Goal: Information Seeking & Learning: Learn about a topic

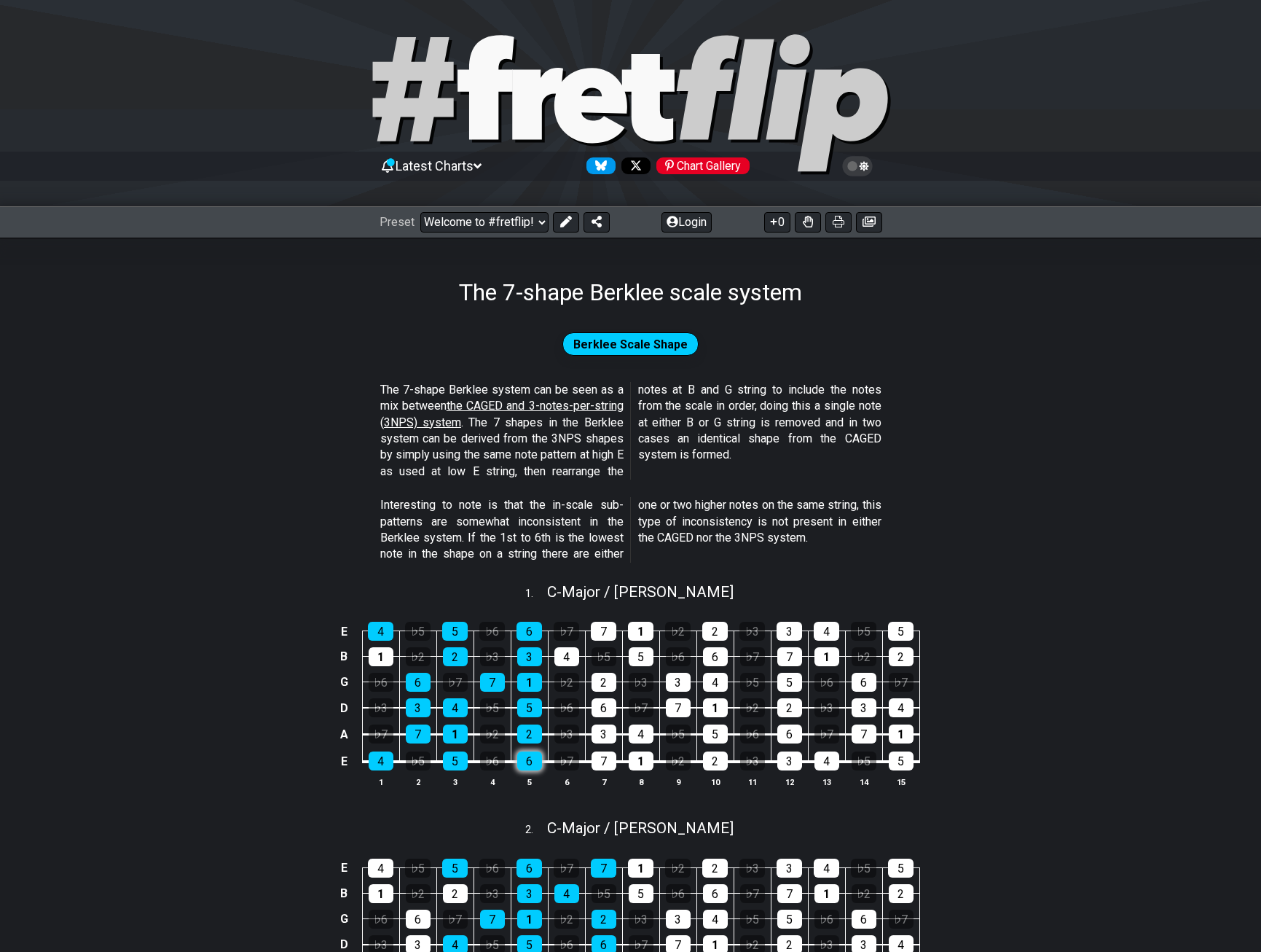
click at [539, 755] on div "6" at bounding box center [530, 760] width 25 height 19
click at [537, 765] on div "6" at bounding box center [530, 760] width 25 height 19
click at [604, 767] on div "7" at bounding box center [604, 760] width 25 height 19
click at [537, 759] on div "6" at bounding box center [530, 760] width 25 height 19
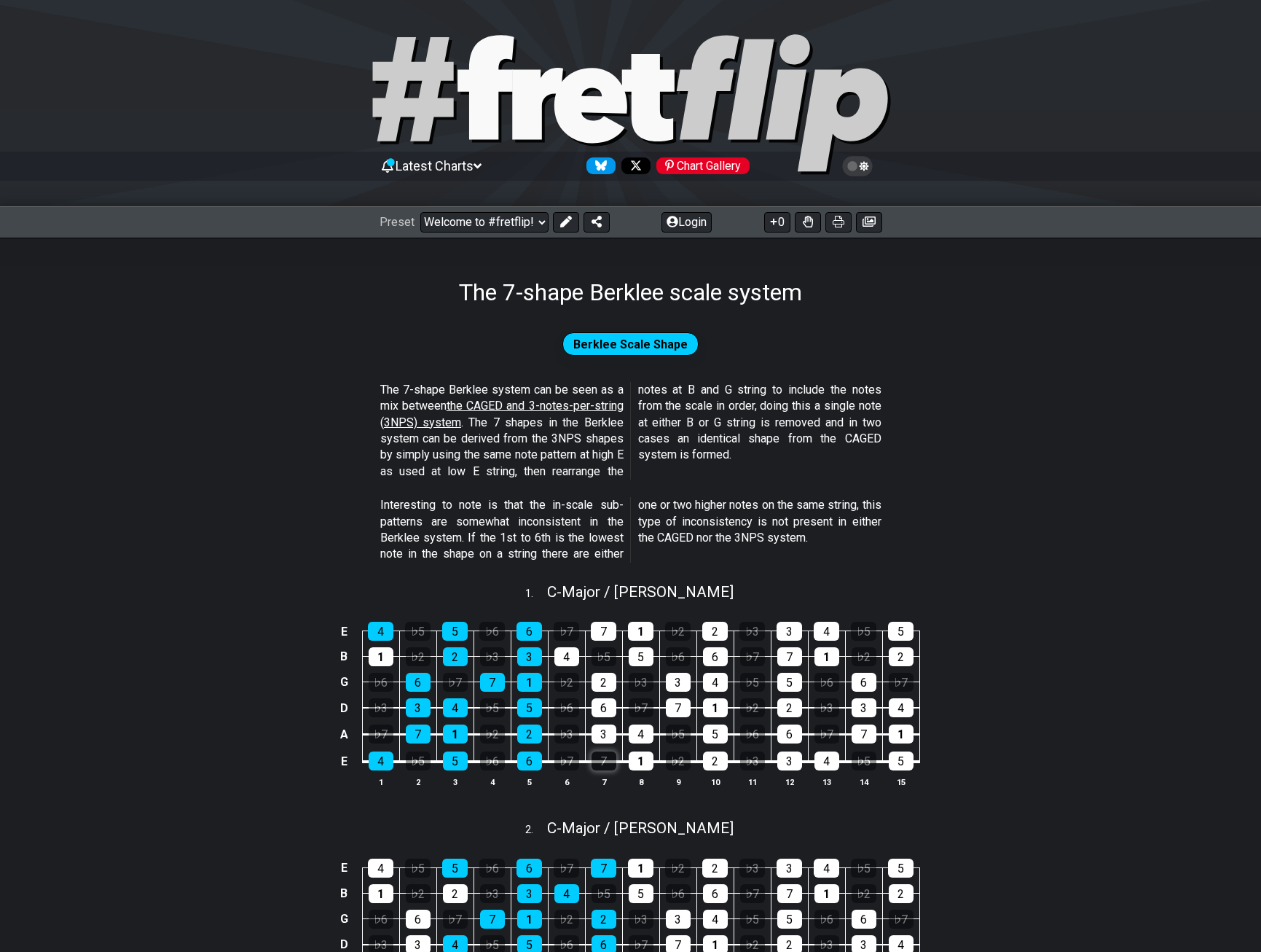
click at [604, 764] on div "7" at bounding box center [604, 760] width 25 height 19
click at [754, 558] on span "Interesting to note is that the in-scale sub-patterns are somewhat inconsistent…" at bounding box center [631, 530] width 501 height 66
click at [475, 403] on span "the CAGED and 3-notes-per-string (3NPS) system" at bounding box center [502, 413] width 243 height 30
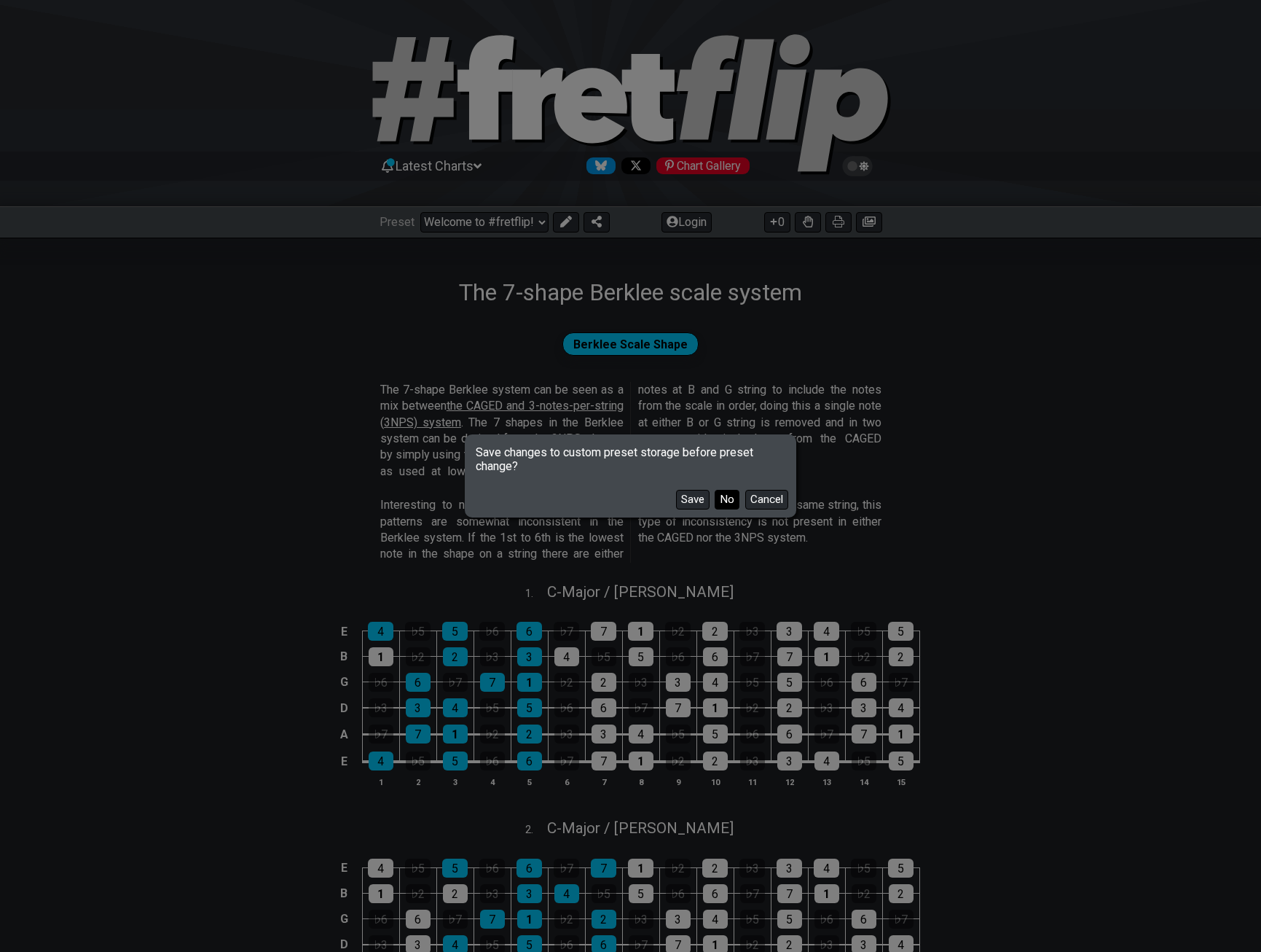
click at [732, 498] on button "No" at bounding box center [727, 500] width 25 height 20
select select "/3nps-caged-shapes"
select select "A"
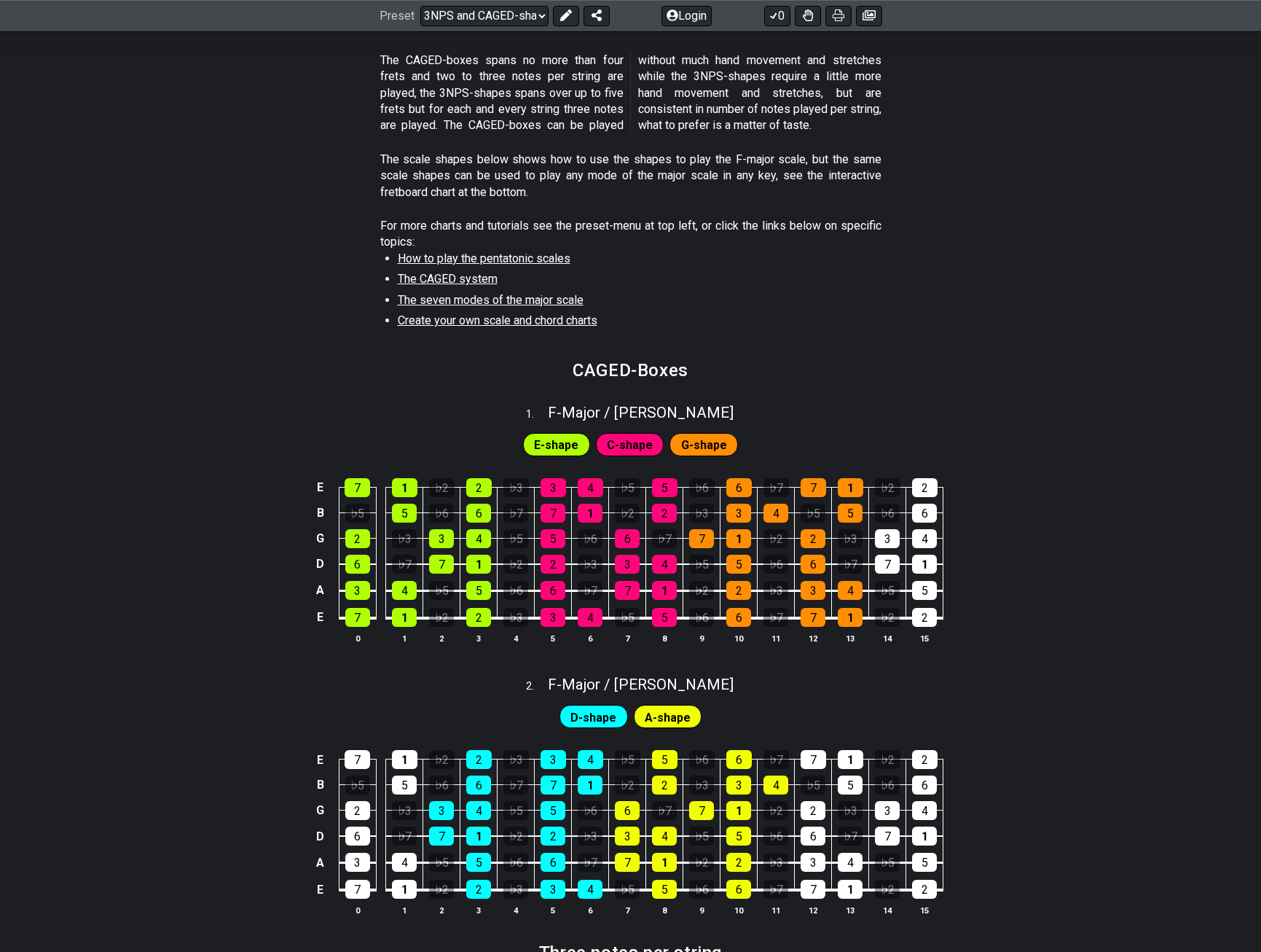
scroll to position [372, 0]
